Goal: Information Seeking & Learning: Learn about a topic

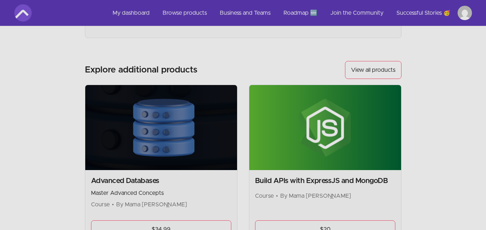
scroll to position [72, 0]
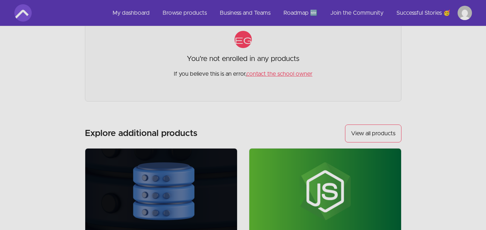
click at [375, 131] on link "View all products" at bounding box center [373, 134] width 56 height 18
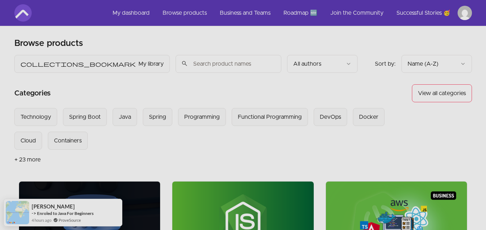
click at [175, 62] on input "search" at bounding box center [228, 64] width 106 height 18
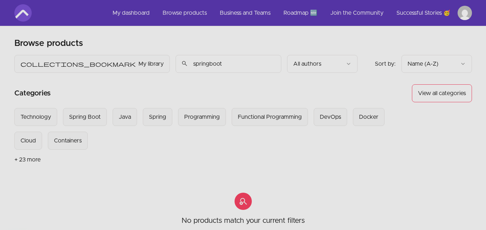
click at [175, 63] on input "springboot" at bounding box center [228, 64] width 106 height 18
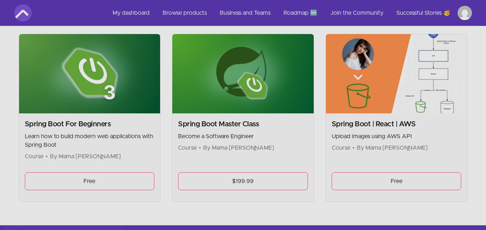
scroll to position [144, 0]
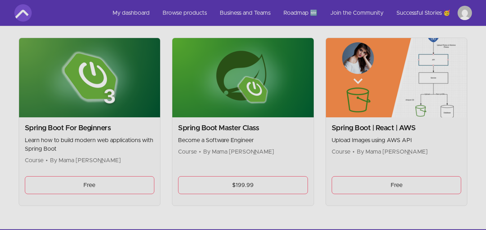
type input "spring boot"
click at [80, 179] on link "Free" at bounding box center [90, 185] width 130 height 18
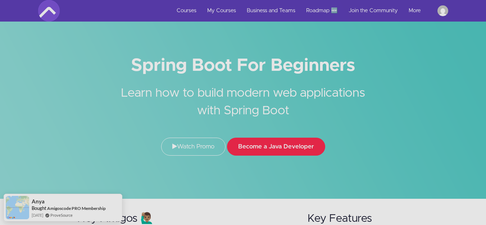
click at [276, 147] on button "Become a Java Developer" at bounding box center [276, 147] width 98 height 18
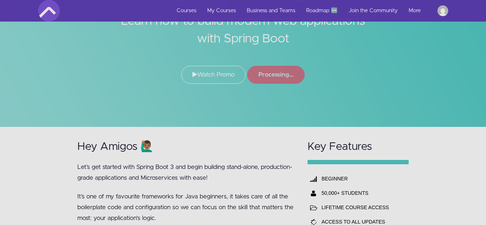
scroll to position [144, 0]
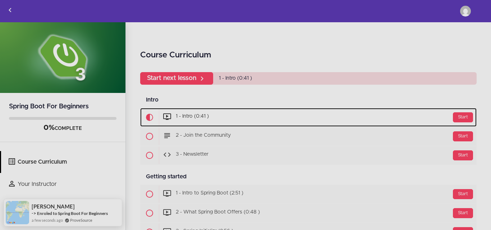
click at [458, 118] on div "Start" at bounding box center [463, 117] width 20 height 10
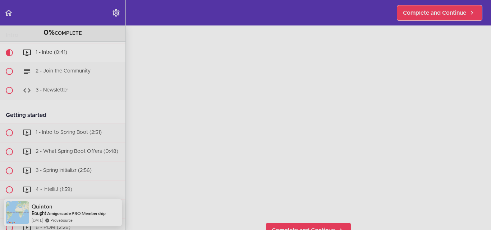
scroll to position [72, 0]
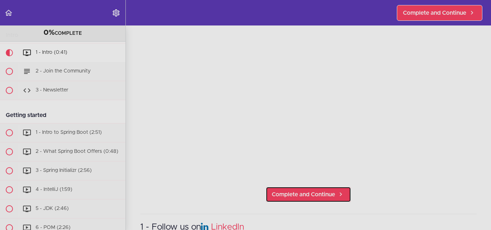
click at [318, 193] on span "Complete and Continue" at bounding box center [303, 194] width 63 height 9
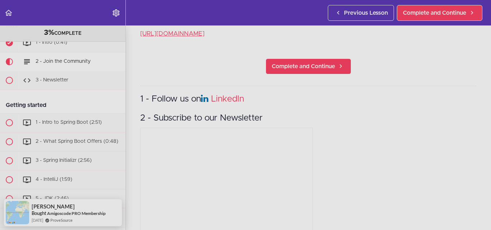
scroll to position [386, 0]
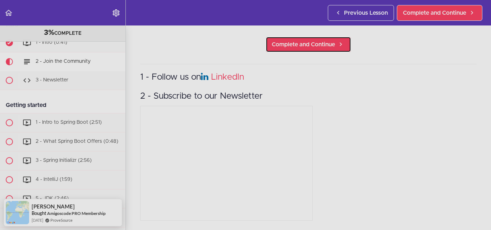
click at [310, 40] on span "Complete and Continue" at bounding box center [303, 44] width 63 height 9
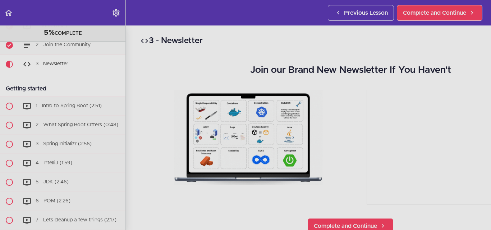
scroll to position [77, 0]
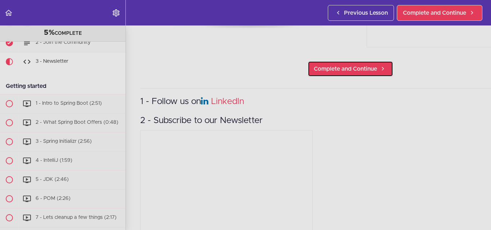
click at [342, 61] on link "Complete and Continue" at bounding box center [351, 69] width 86 height 16
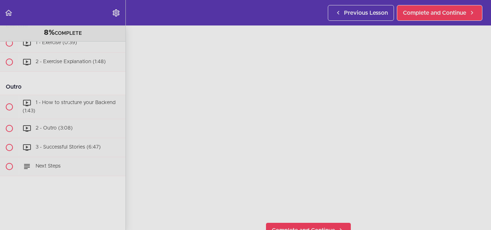
scroll to position [72, 0]
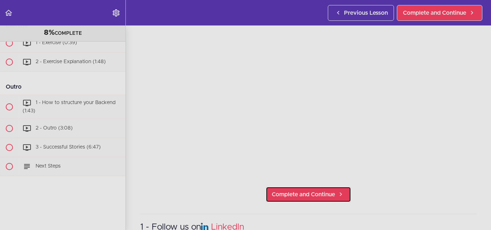
click at [323, 190] on span "Complete and Continue" at bounding box center [303, 194] width 63 height 9
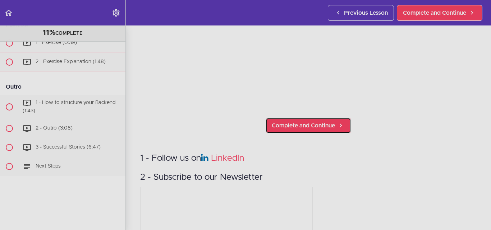
scroll to position [144, 0]
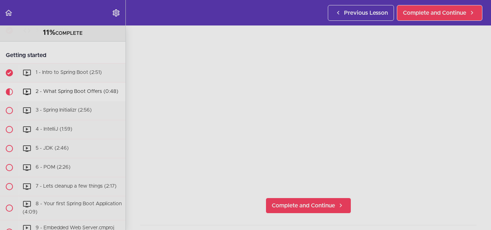
scroll to position [72, 0]
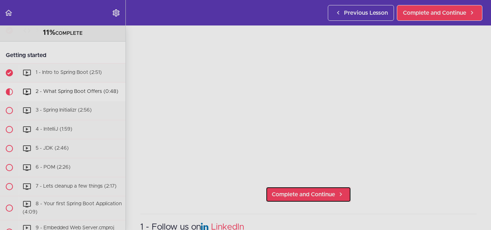
click at [318, 195] on span "Complete and Continue" at bounding box center [303, 194] width 63 height 9
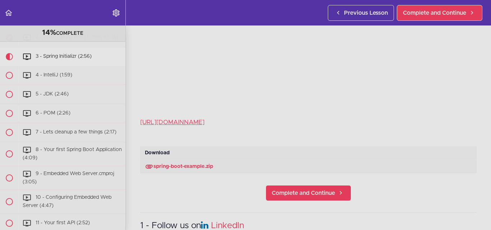
scroll to position [144, 0]
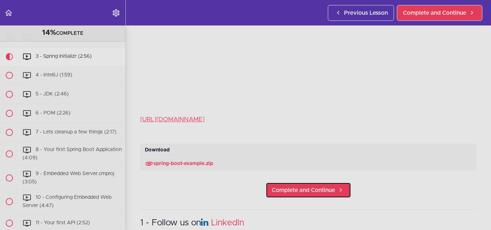
click at [295, 186] on span "Complete and Continue" at bounding box center [303, 190] width 63 height 9
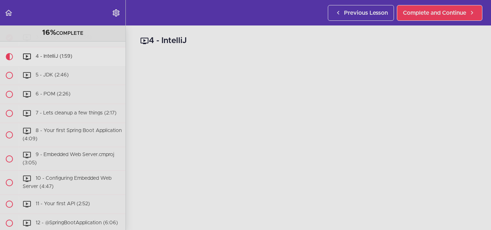
scroll to position [181, 0]
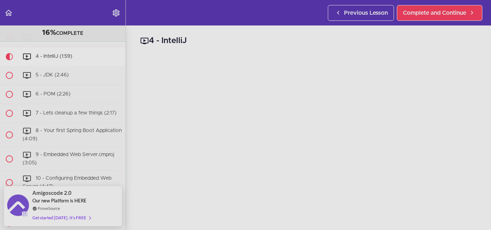
click at [88, 198] on div "Our new Platform is HERE" at bounding box center [61, 201] width 58 height 6
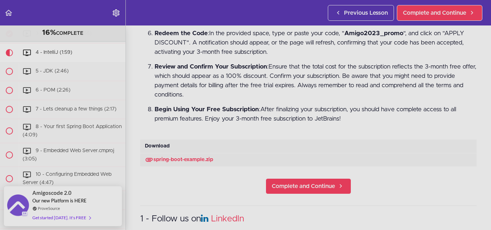
scroll to position [359, 0]
click at [299, 182] on span "Complete and Continue" at bounding box center [303, 186] width 63 height 9
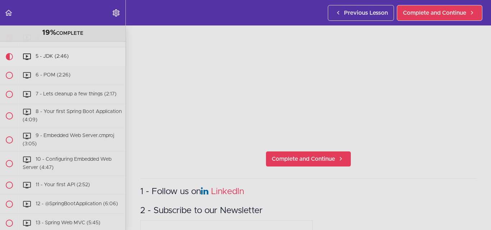
scroll to position [108, 0]
click at [302, 155] on span "Complete and Continue" at bounding box center [303, 159] width 63 height 9
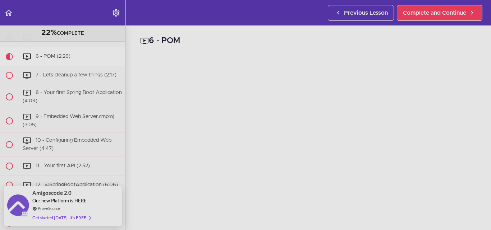
scroll to position [72, 0]
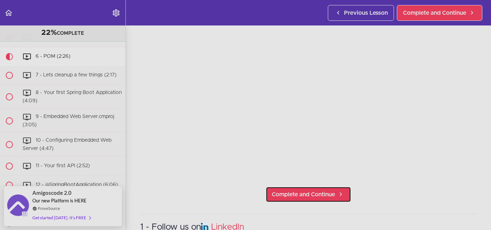
click at [297, 187] on link "Complete and Continue" at bounding box center [309, 195] width 86 height 16
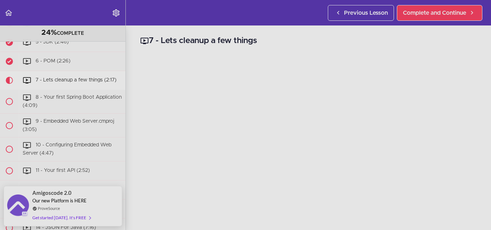
scroll to position [202, 0]
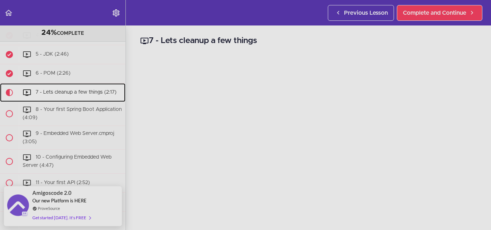
click at [84, 95] on span "7 - Lets cleanup a few things (2:17)" at bounding box center [76, 92] width 81 height 5
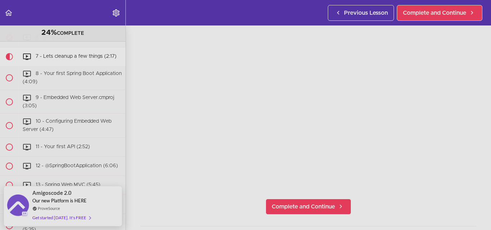
scroll to position [72, 0]
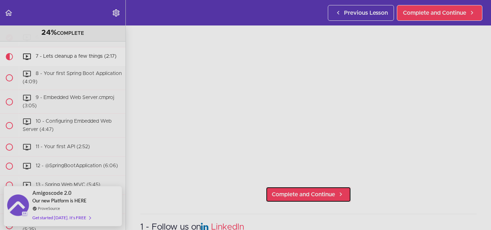
click at [291, 192] on span "Complete and Continue" at bounding box center [303, 194] width 63 height 9
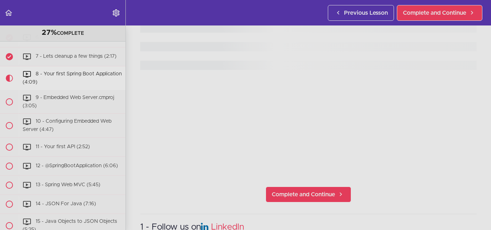
scroll to position [257, 0]
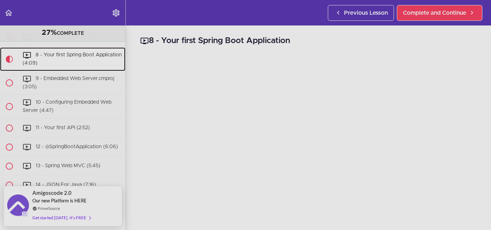
click at [85, 63] on div "8 - Your first Spring Boot Application (4:09)" at bounding box center [72, 59] width 107 height 24
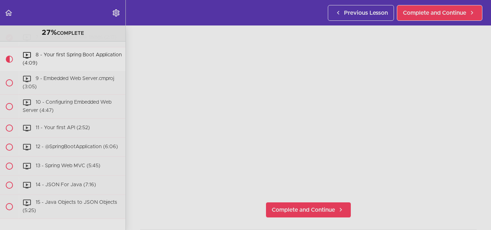
scroll to position [72, 0]
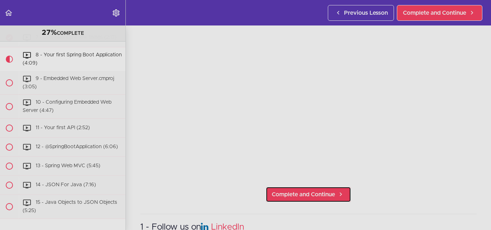
click at [294, 190] on span "Complete and Continue" at bounding box center [303, 194] width 63 height 9
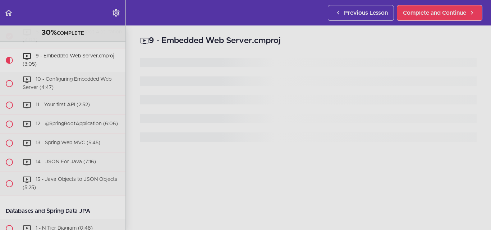
scroll to position [281, 0]
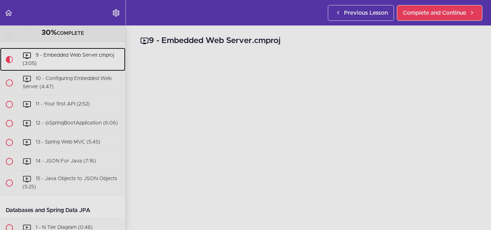
click at [68, 69] on div "9 - Embedded Web Server.cmproj (3:05)" at bounding box center [72, 60] width 107 height 24
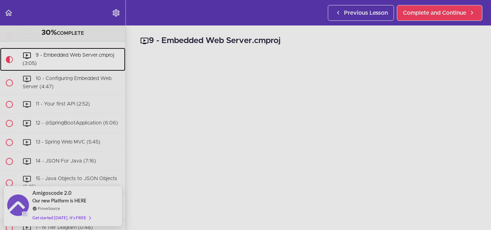
click at [51, 62] on span "9 - Embedded Web Server.cmproj (3:05)" at bounding box center [69, 59] width 92 height 13
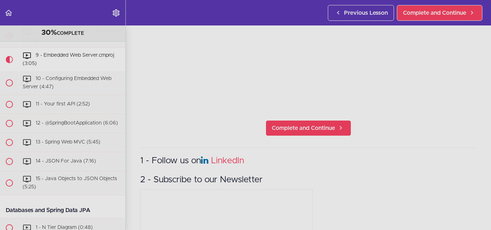
scroll to position [144, 0]
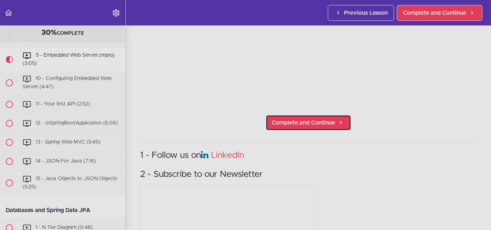
click at [323, 125] on link "Complete and Continue" at bounding box center [309, 123] width 86 height 16
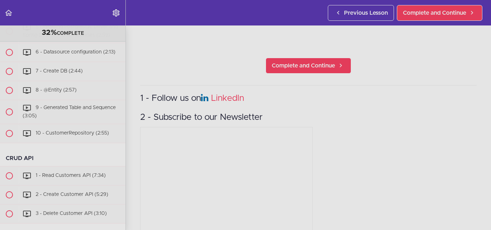
scroll to position [188, 0]
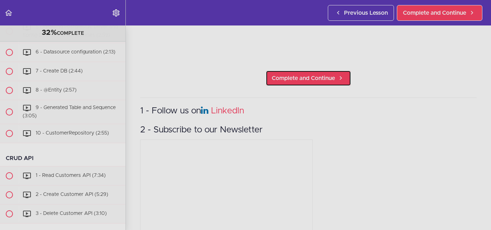
click at [314, 81] on link "Complete and Continue" at bounding box center [309, 78] width 86 height 16
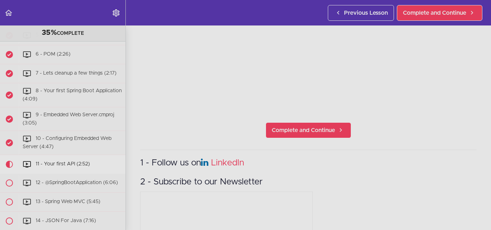
scroll to position [144, 0]
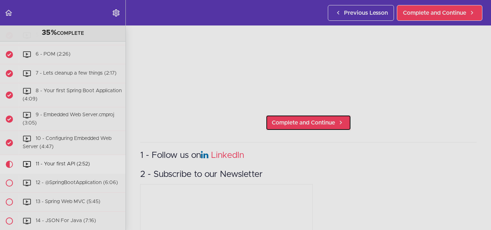
click at [286, 119] on span "Complete and Continue" at bounding box center [303, 123] width 63 height 9
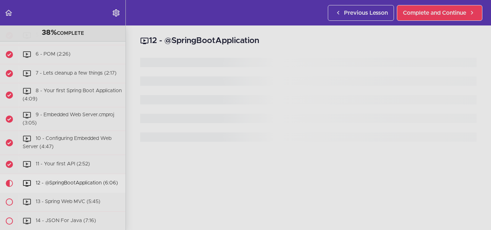
scroll to position [348, 0]
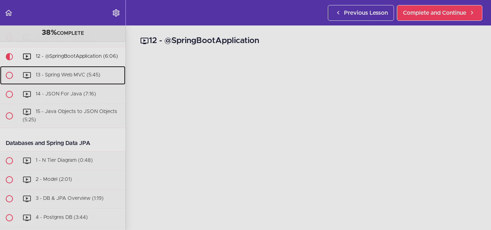
click at [73, 77] on link "13 - Spring Web MVC (5:45)" at bounding box center [62, 75] width 125 height 19
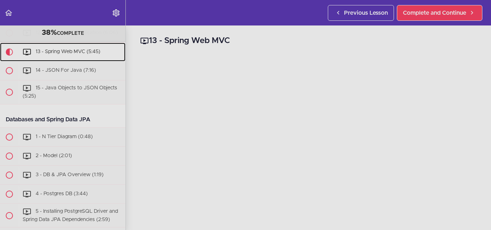
scroll to position [329, 0]
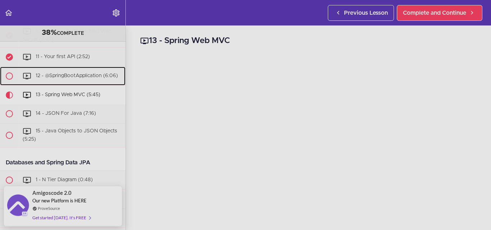
click at [83, 78] on span "12 - @SpringBootApplication (6:06)" at bounding box center [77, 75] width 82 height 5
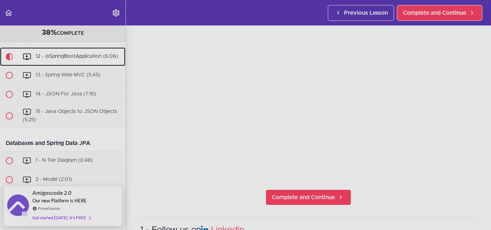
scroll to position [69, 0]
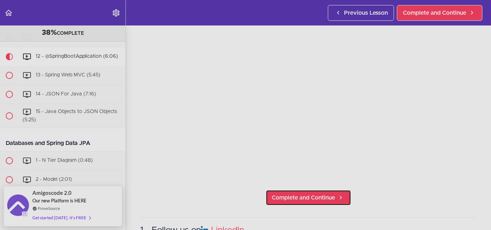
click at [321, 194] on span "Complete and Continue" at bounding box center [303, 198] width 63 height 9
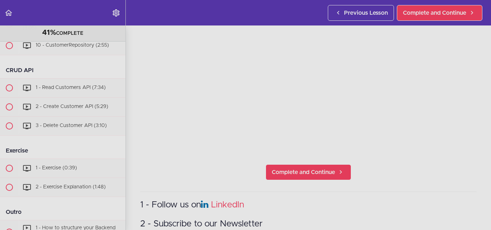
scroll to position [95, 0]
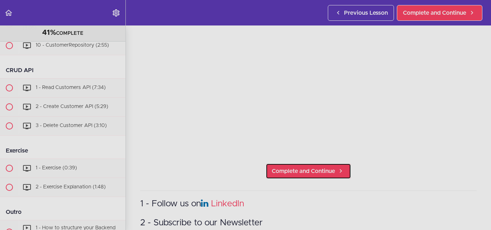
click at [312, 169] on span "Complete and Continue" at bounding box center [303, 171] width 63 height 9
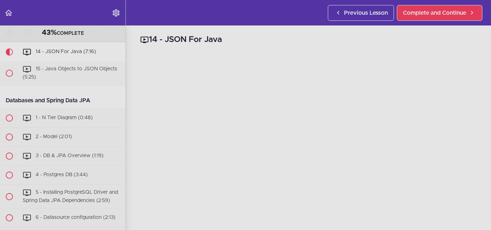
scroll to position [33, 0]
